Goal: Use online tool/utility: Utilize a website feature to perform a specific function

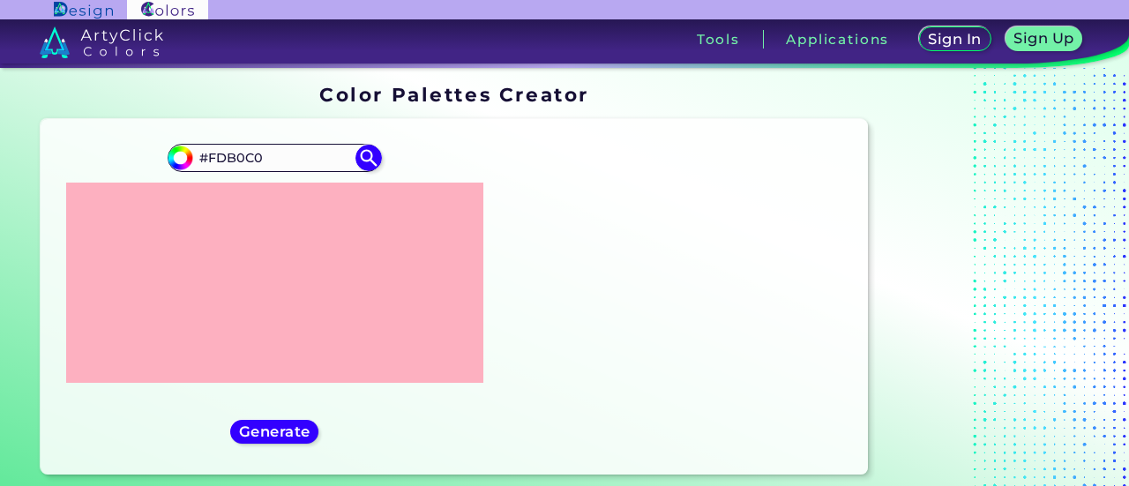
click at [240, 154] on input "#FDB0C0" at bounding box center [274, 158] width 164 height 24
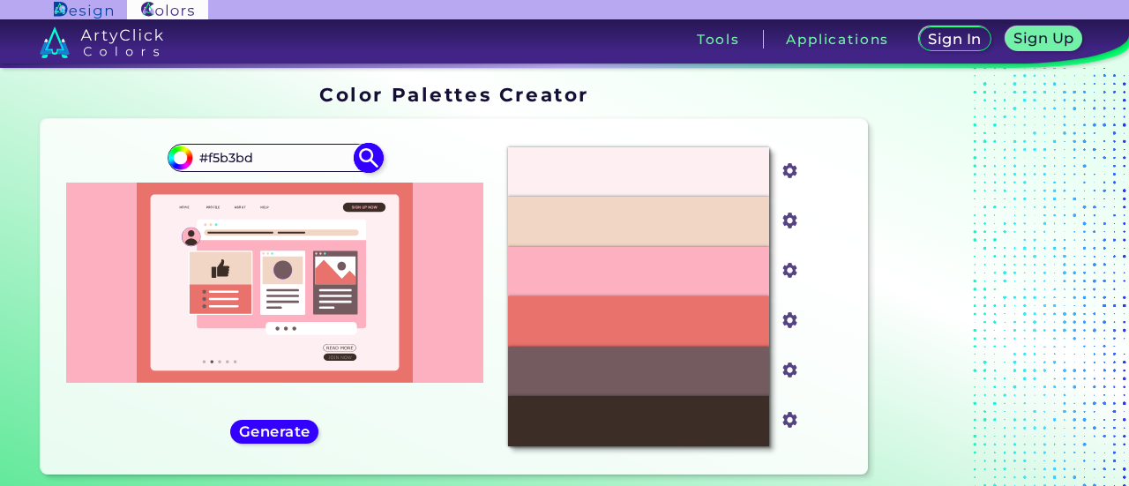
type input "#f5b3bd"
click at [369, 160] on img at bounding box center [369, 157] width 31 height 31
type input "#f5b3bd"
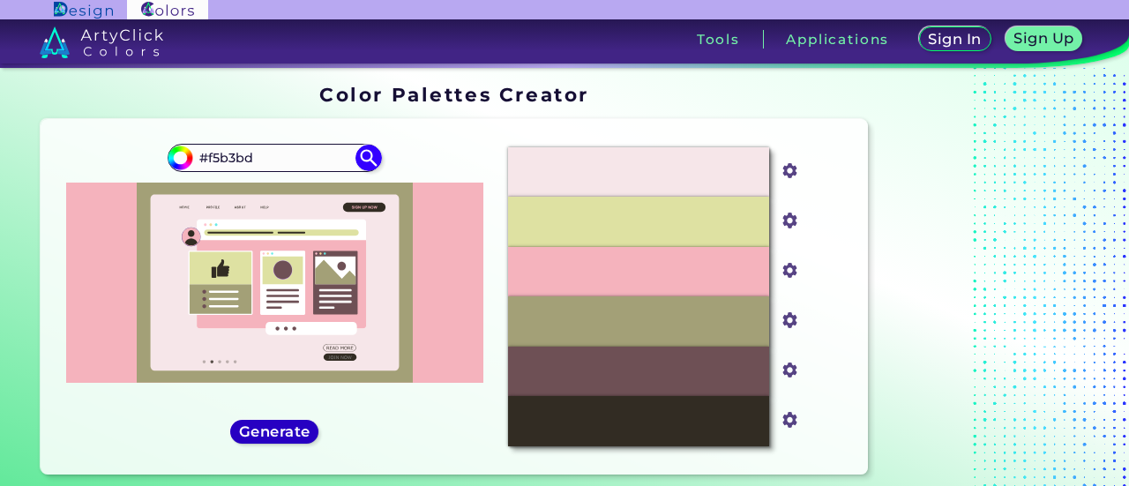
click at [249, 430] on h5 "Generate" at bounding box center [275, 431] width 64 height 13
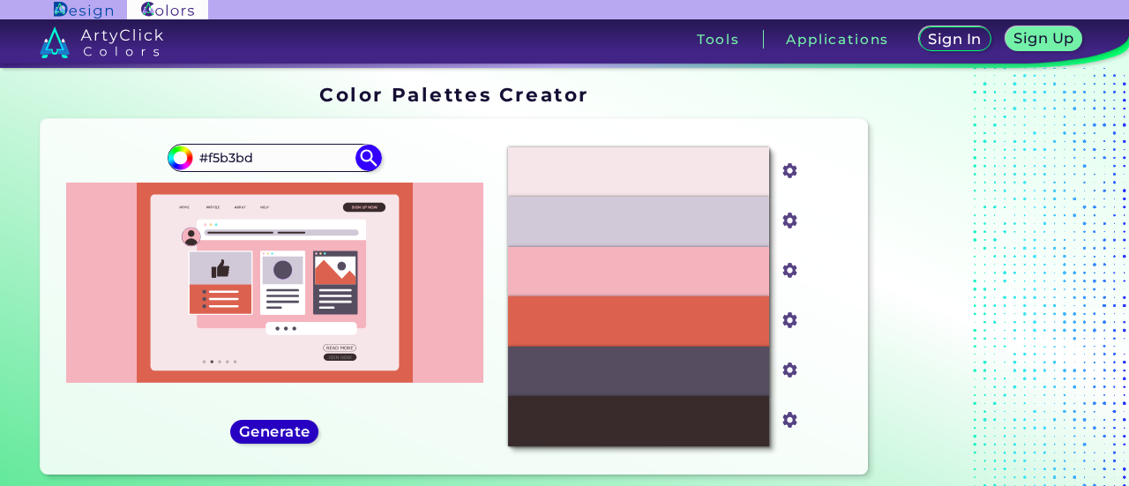
click at [272, 428] on h5 "Generate" at bounding box center [275, 431] width 66 height 13
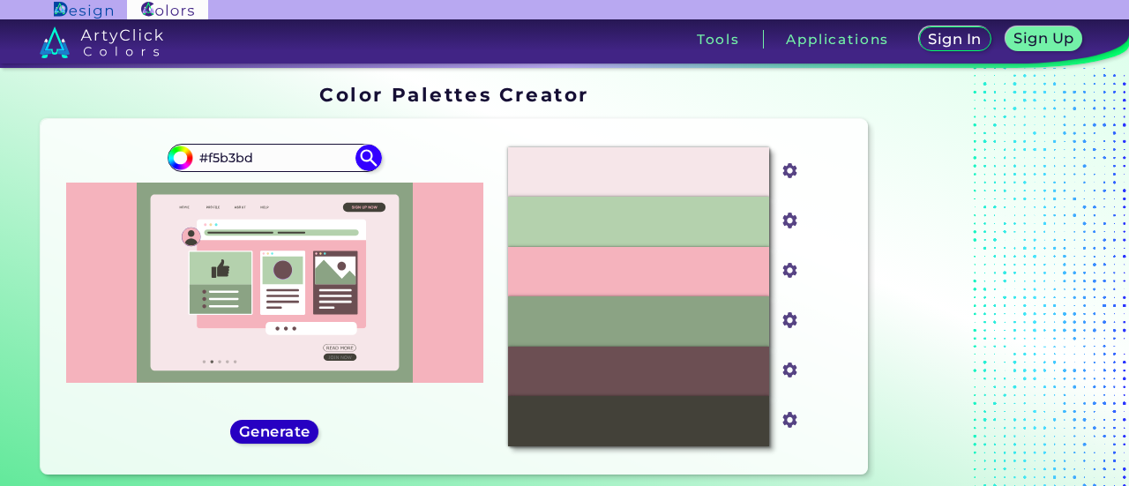
click at [273, 429] on h5 "Generate" at bounding box center [275, 431] width 66 height 13
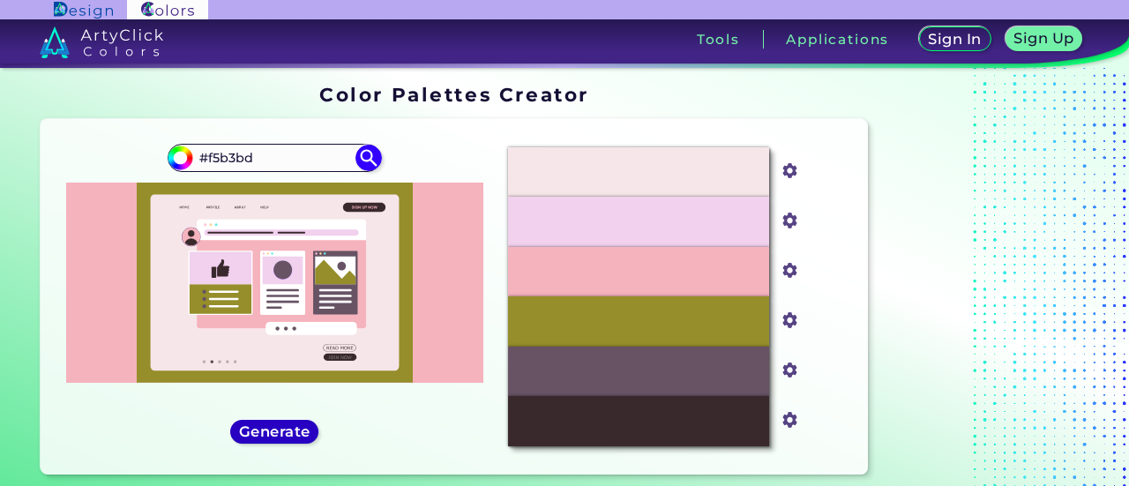
click at [273, 431] on h5 "Generate" at bounding box center [274, 431] width 65 height 13
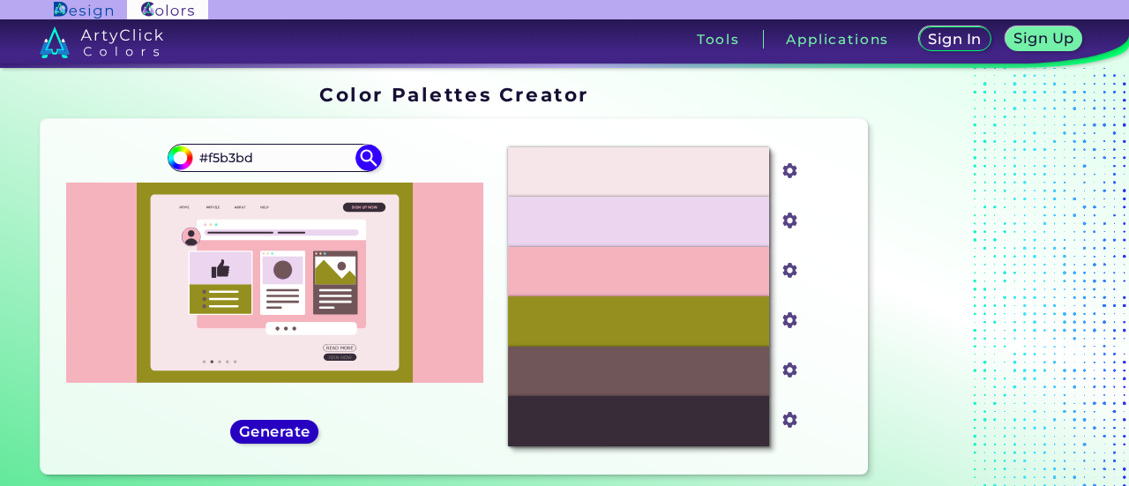
click at [273, 431] on h5 "Generate" at bounding box center [275, 431] width 67 height 13
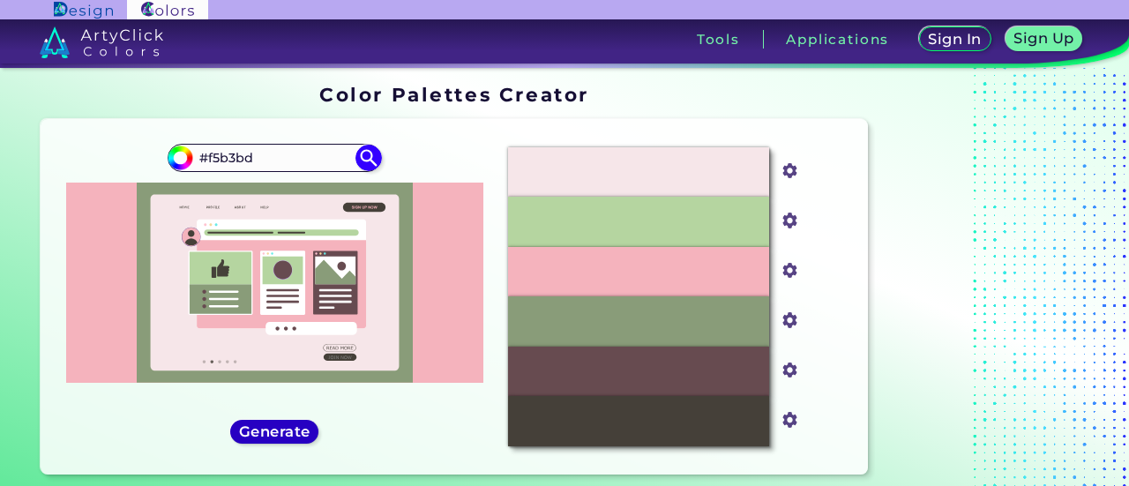
click at [273, 431] on h5 "Generate" at bounding box center [275, 431] width 64 height 13
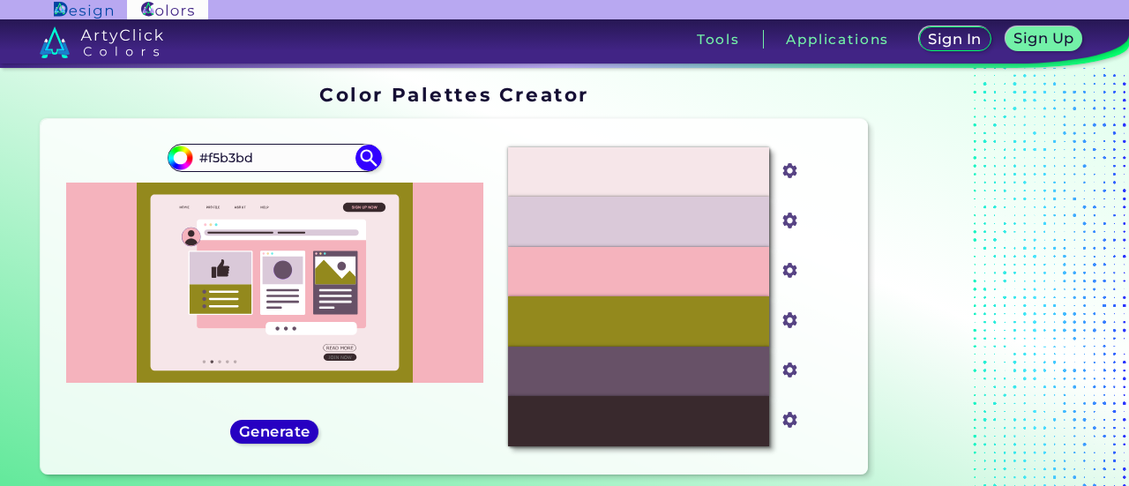
click at [273, 431] on h5 "Generate" at bounding box center [275, 431] width 64 height 13
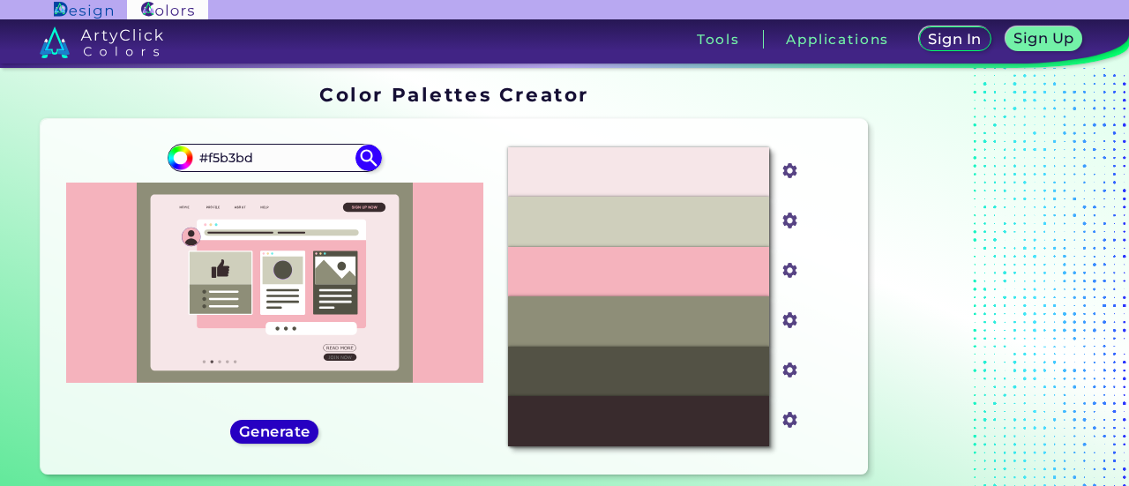
click at [273, 431] on h5 "Generate" at bounding box center [274, 431] width 65 height 13
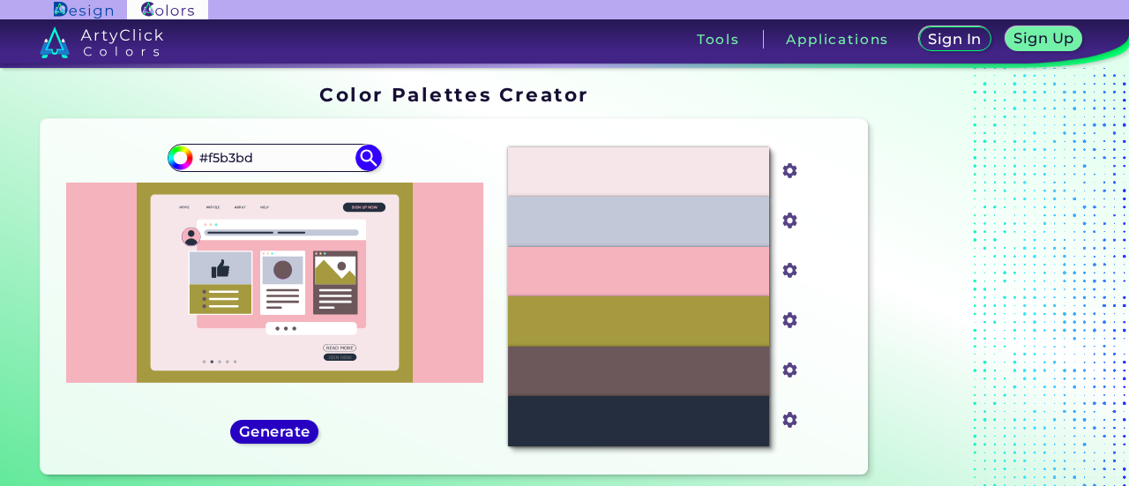
click at [273, 431] on h5 "Generate" at bounding box center [274, 431] width 65 height 13
